Goal: Task Accomplishment & Management: Use online tool/utility

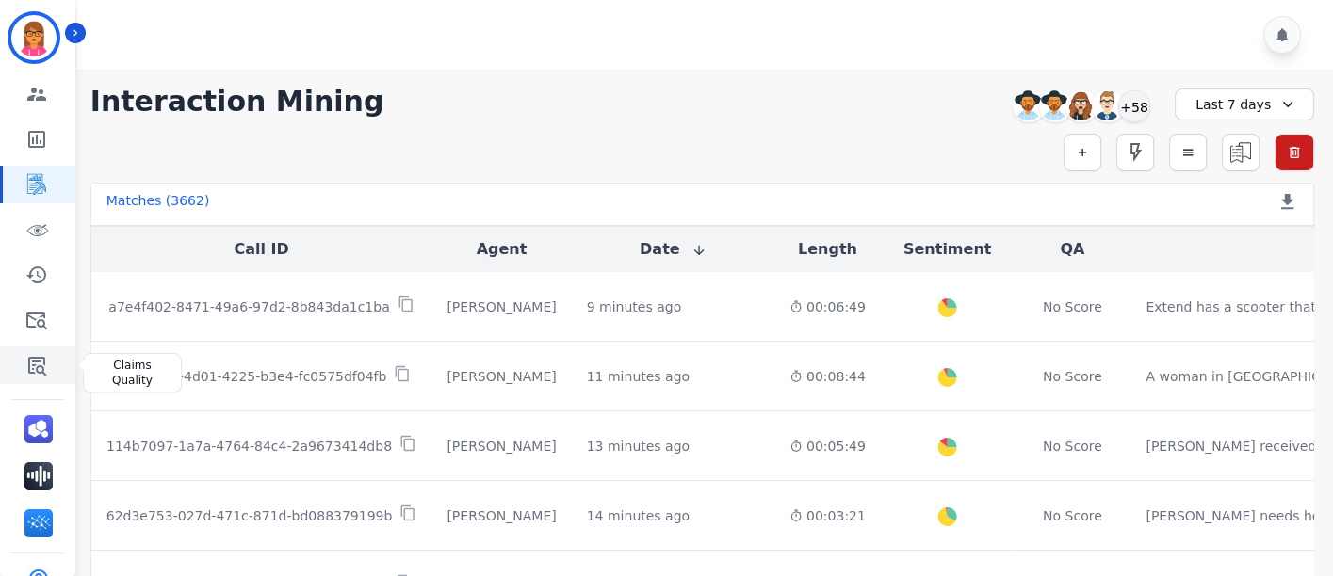
click at [37, 367] on icon "Sidebar" at bounding box center [37, 366] width 18 height 19
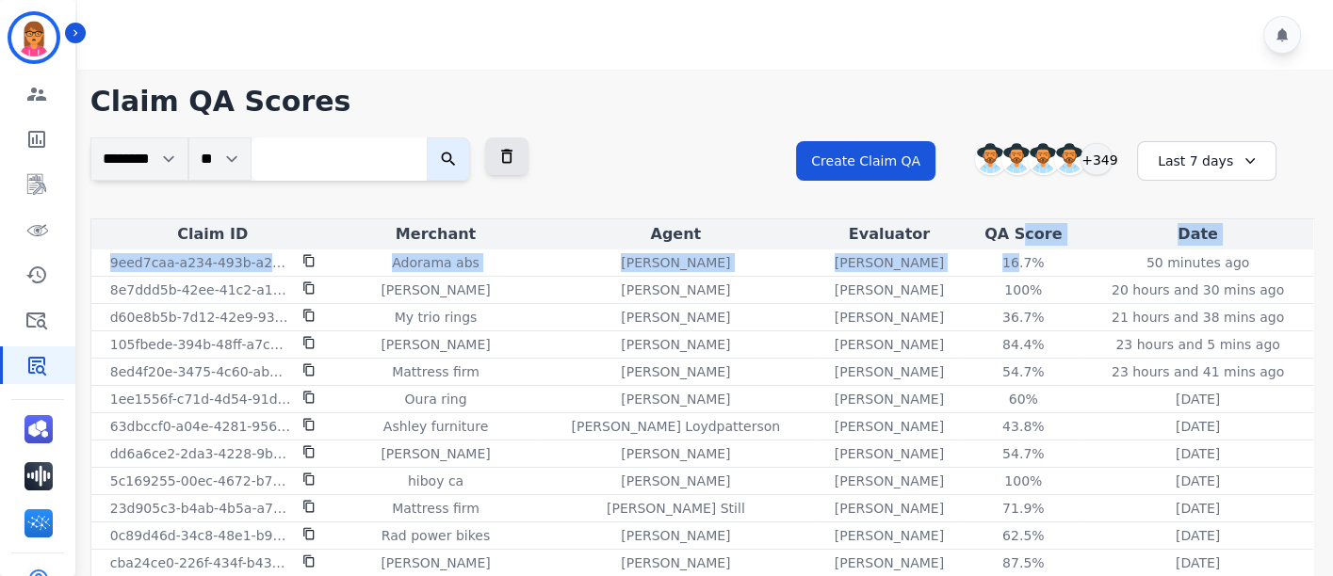
drag, startPoint x: 978, startPoint y: 261, endPoint x: 983, endPoint y: 243, distance: 18.5
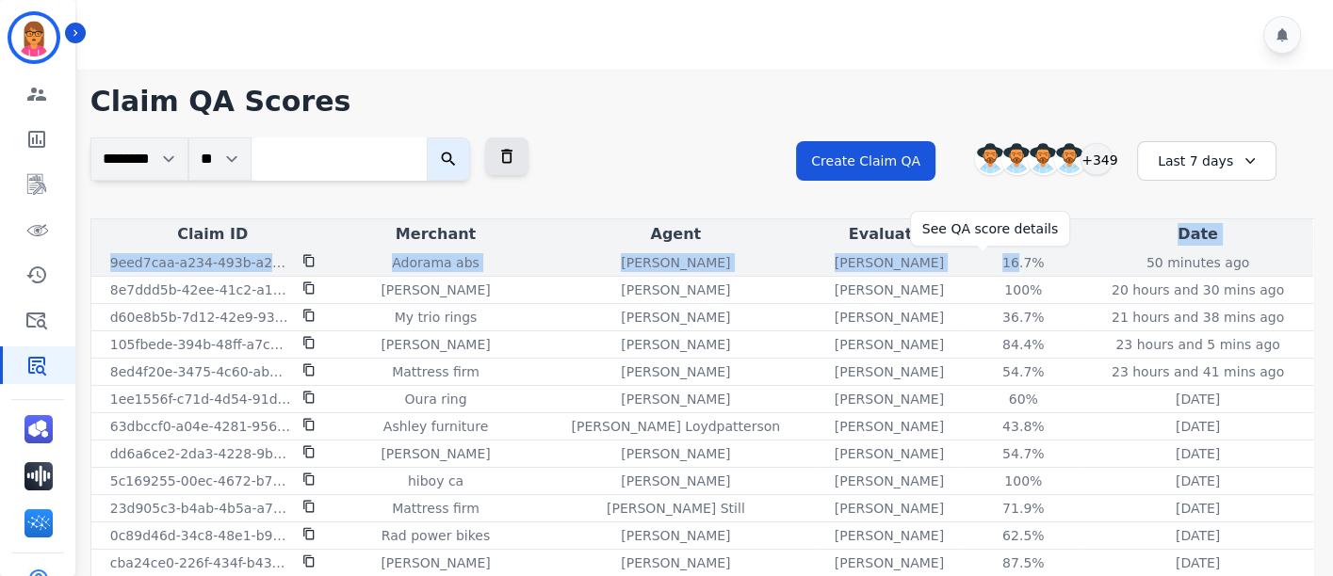
click at [980, 256] on div "16.7%" at bounding box center [1022, 262] width 85 height 19
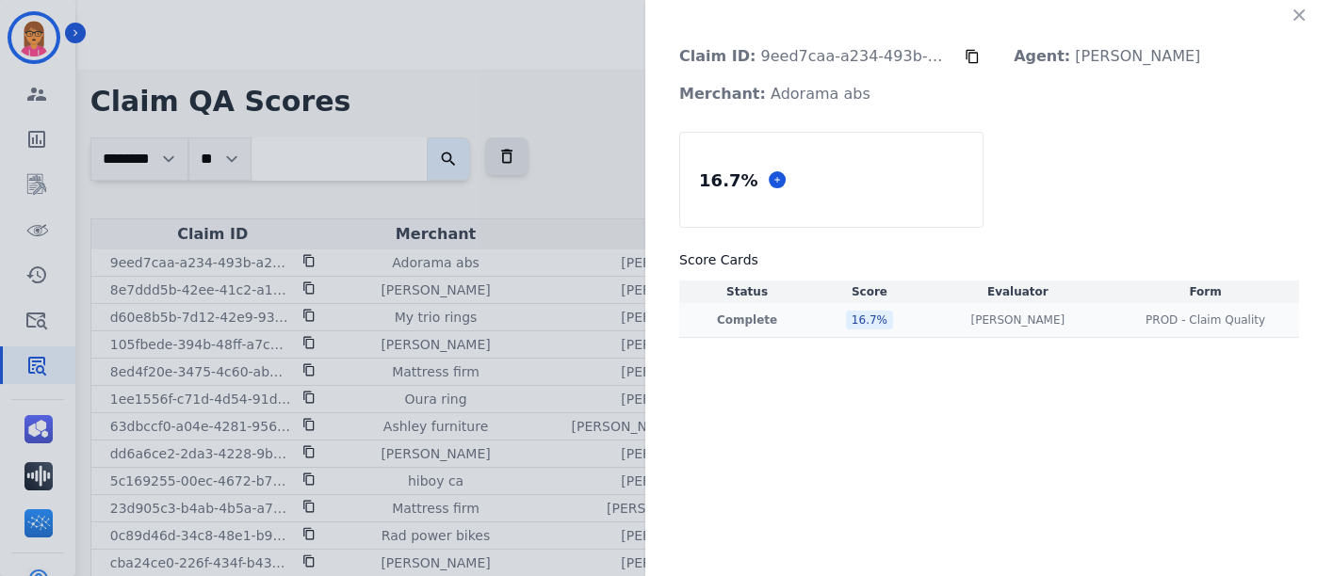
click at [784, 327] on td "Complete" at bounding box center [747, 320] width 136 height 35
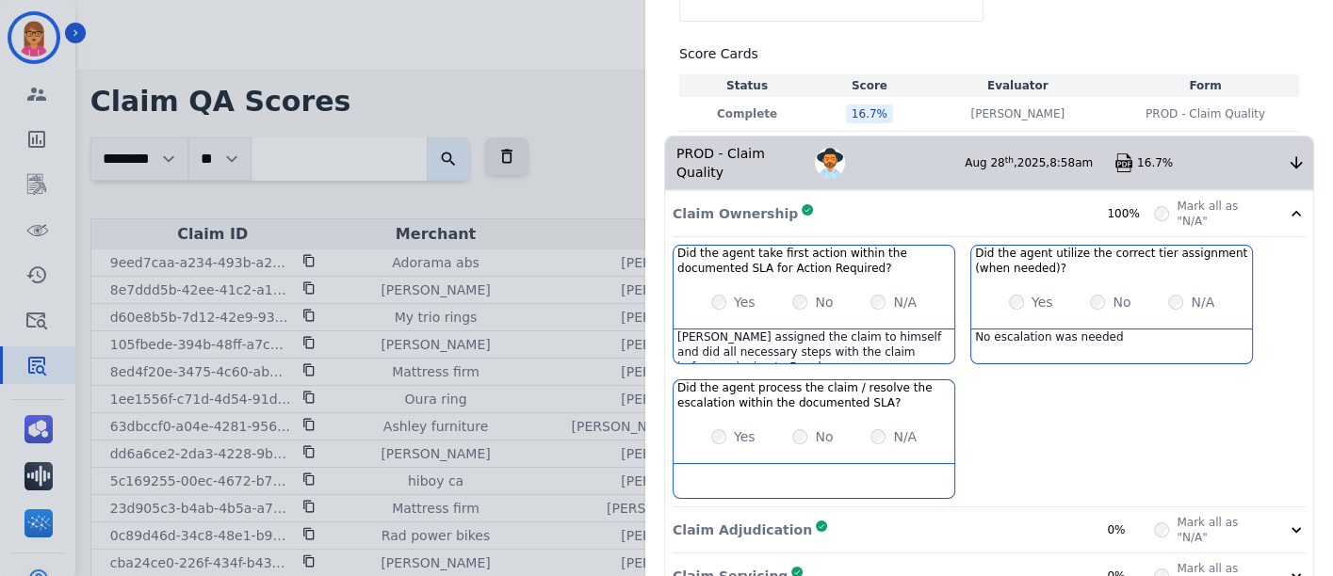
scroll to position [209, 0]
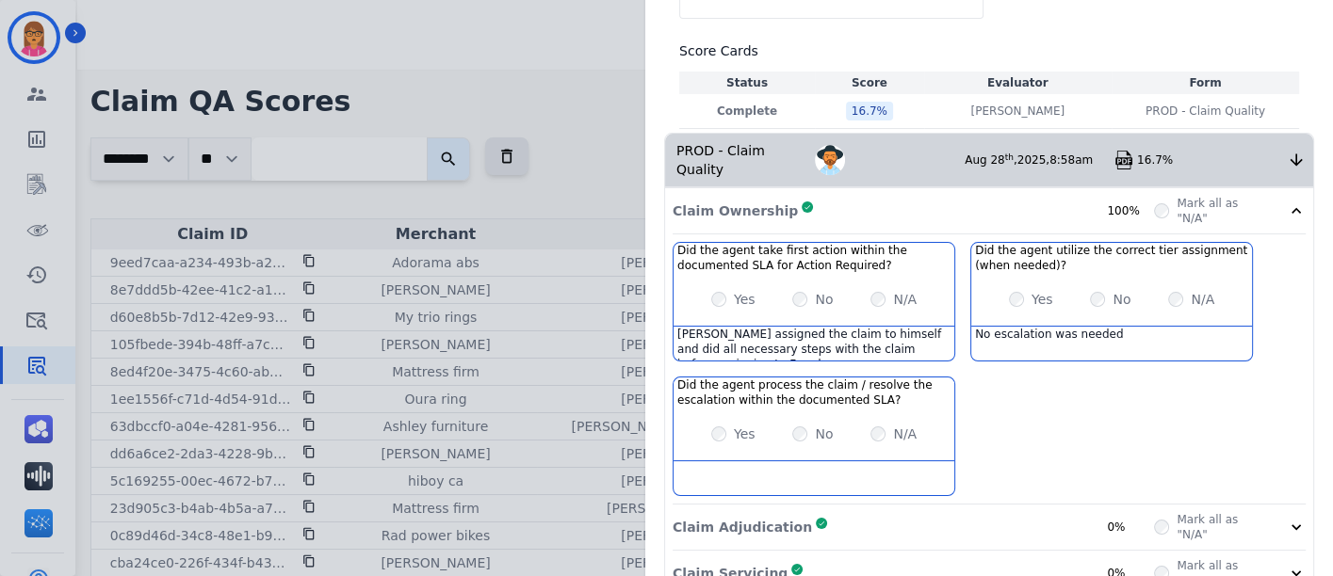
click at [882, 327] on div "[PERSON_NAME] assigned the claim to himself and did all necessary steps with th…" at bounding box center [813, 344] width 281 height 34
click at [944, 326] on div "Did the agent take first action within the documented SLA for Action Required? …" at bounding box center [988, 373] width 633 height 263
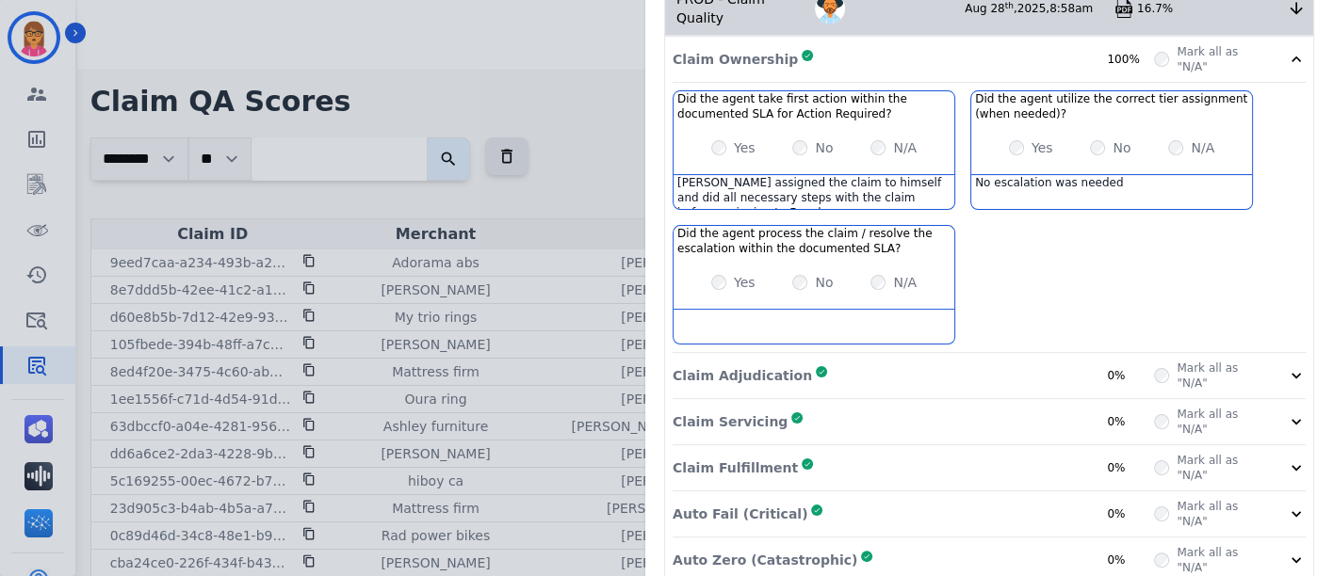
scroll to position [409, 0]
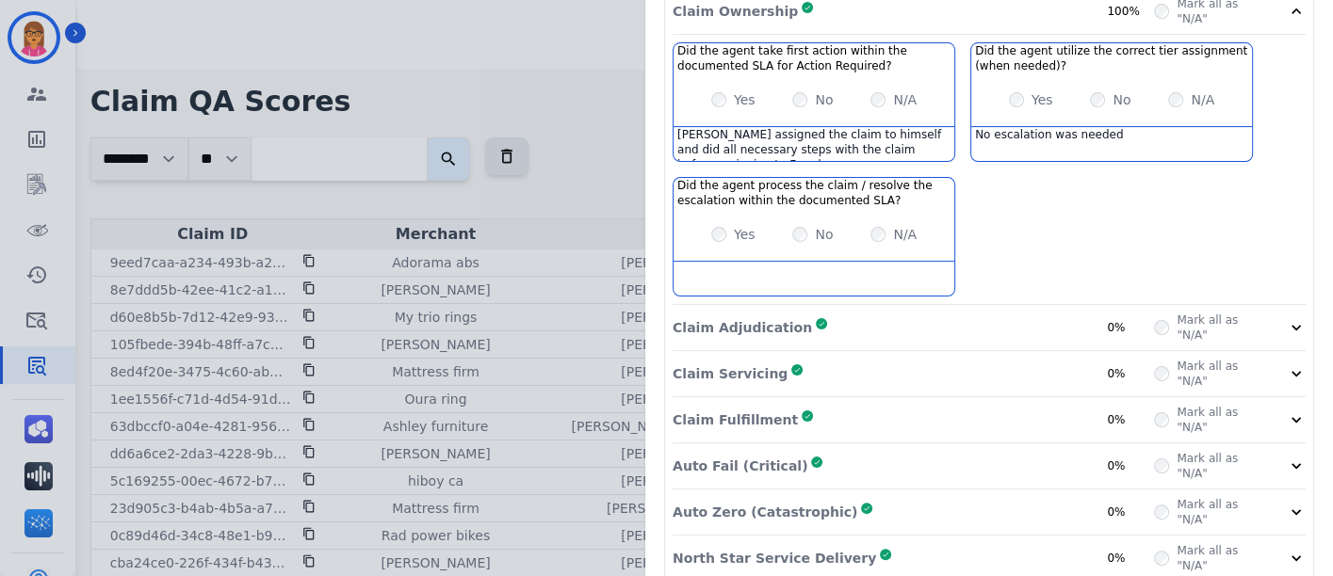
click at [843, 313] on div "Claim Adjudication Complete 0%" at bounding box center [912, 328] width 481 height 30
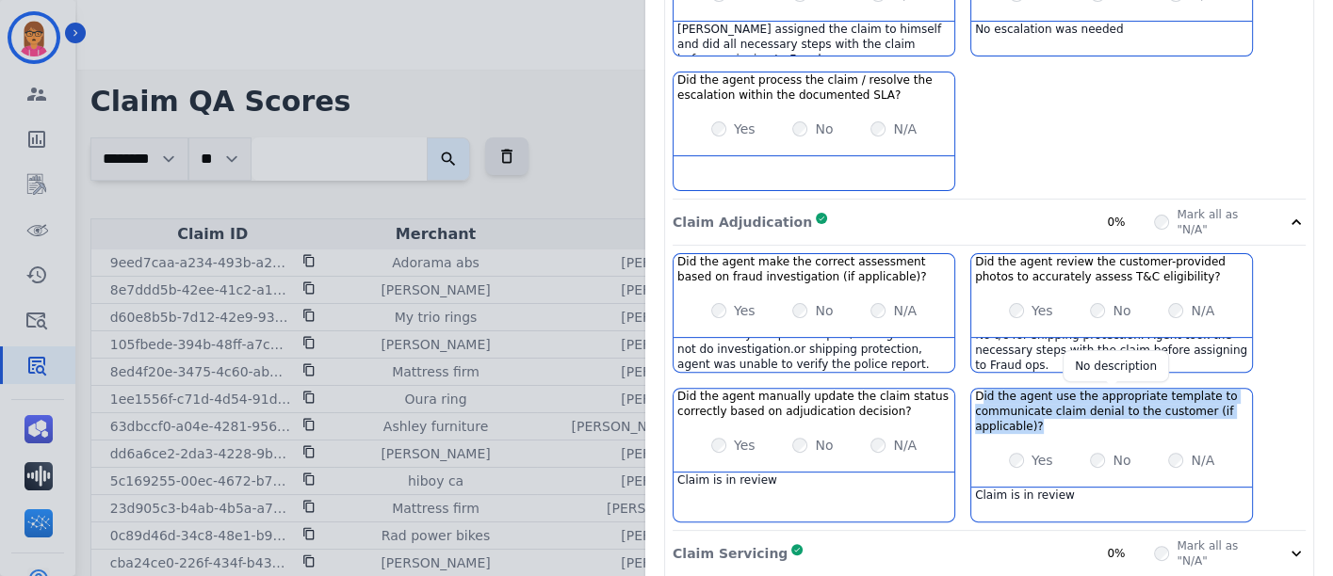
scroll to position [513, 0]
drag, startPoint x: 1097, startPoint y: 402, endPoint x: 965, endPoint y: 365, distance: 136.9
click at [975, 390] on h3 "Did the agent use the appropriate template to communicate claim denial to the c…" at bounding box center [1111, 412] width 273 height 45
copy h3 "Did the agent use the appropriate template to communicate claim denial to the c…"
